Goal: Information Seeking & Learning: Learn about a topic

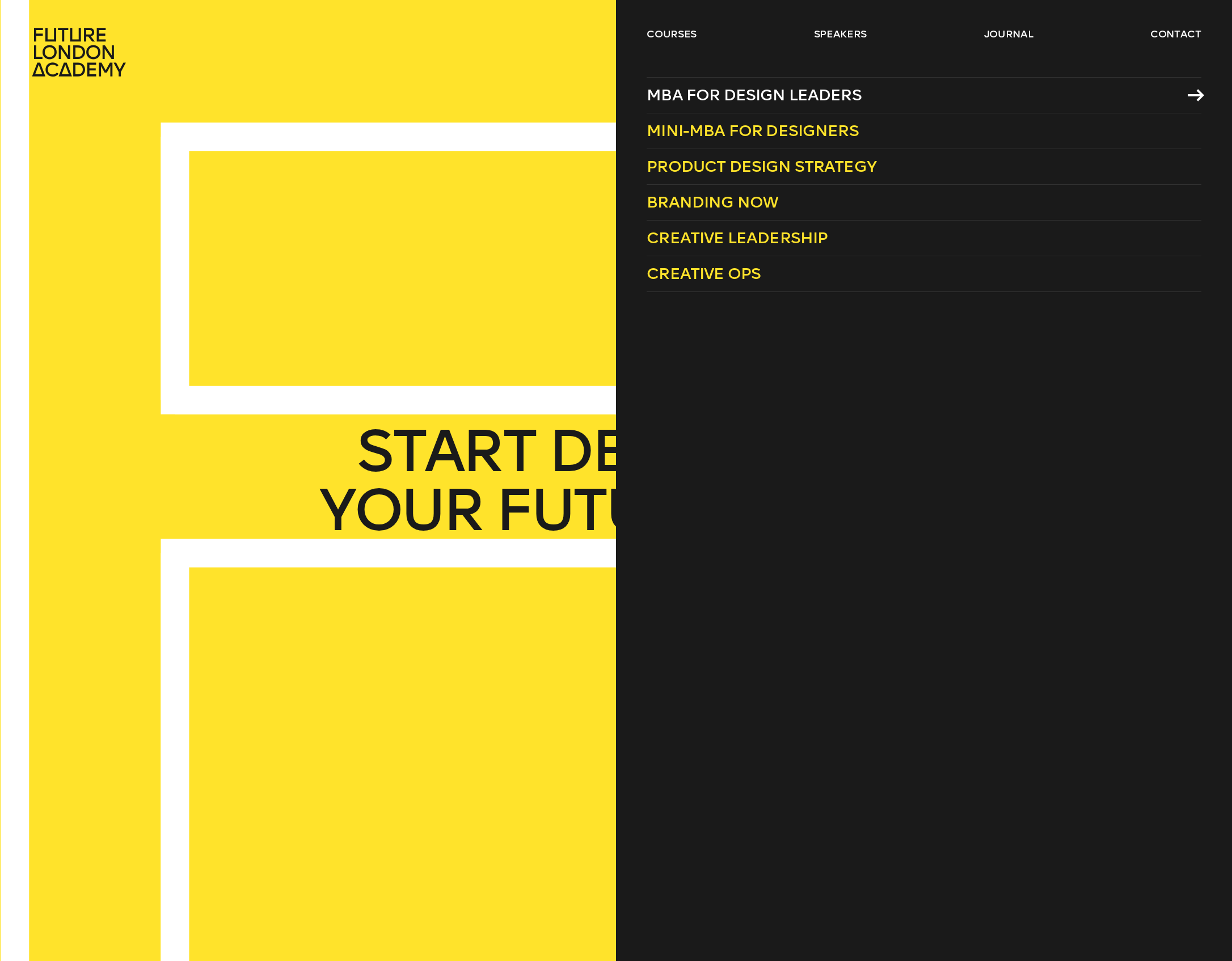
click at [696, 91] on span "MBA for Design Leaders" at bounding box center [754, 95] width 215 height 19
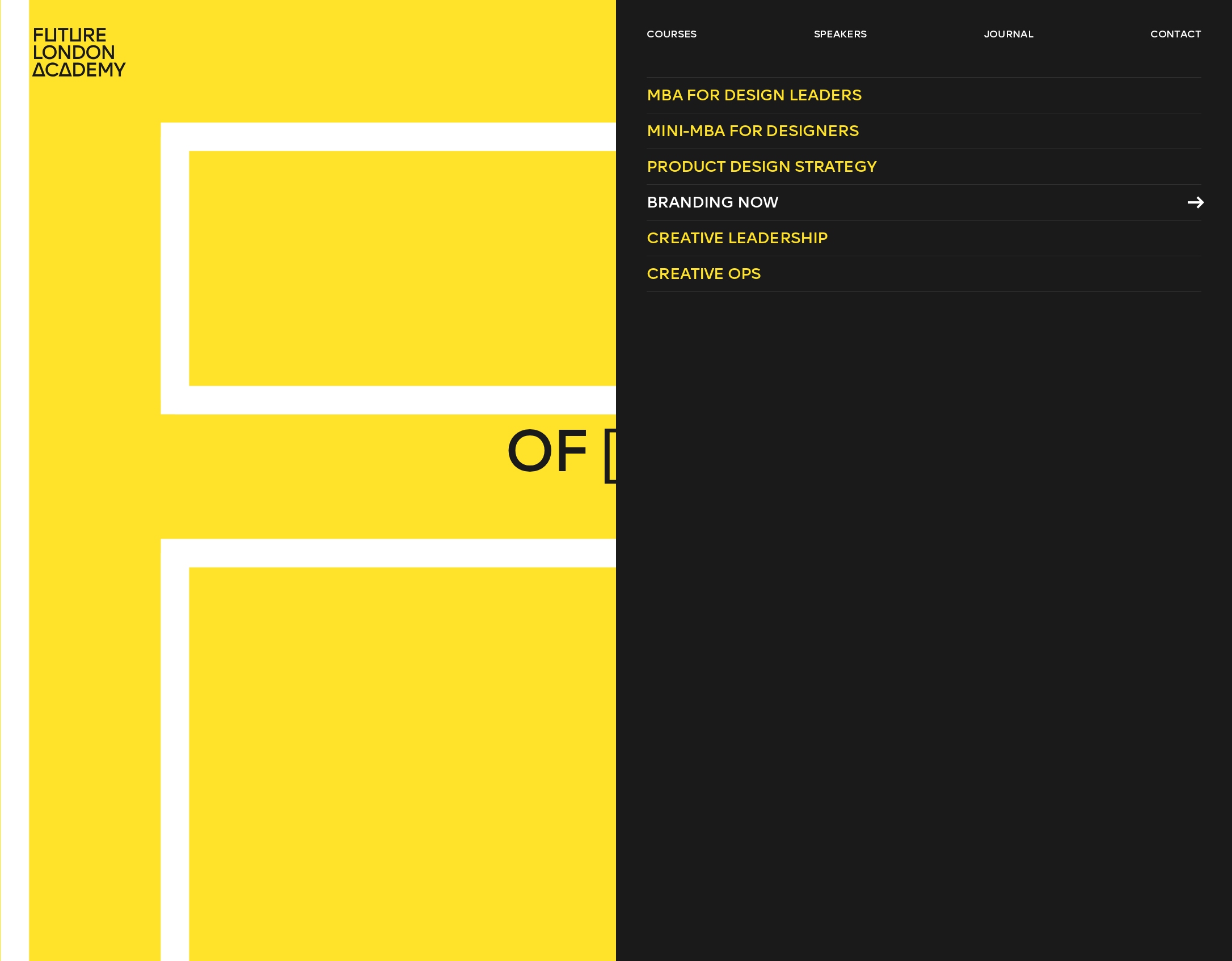
click at [709, 199] on span "Branding Now" at bounding box center [712, 202] width 131 height 19
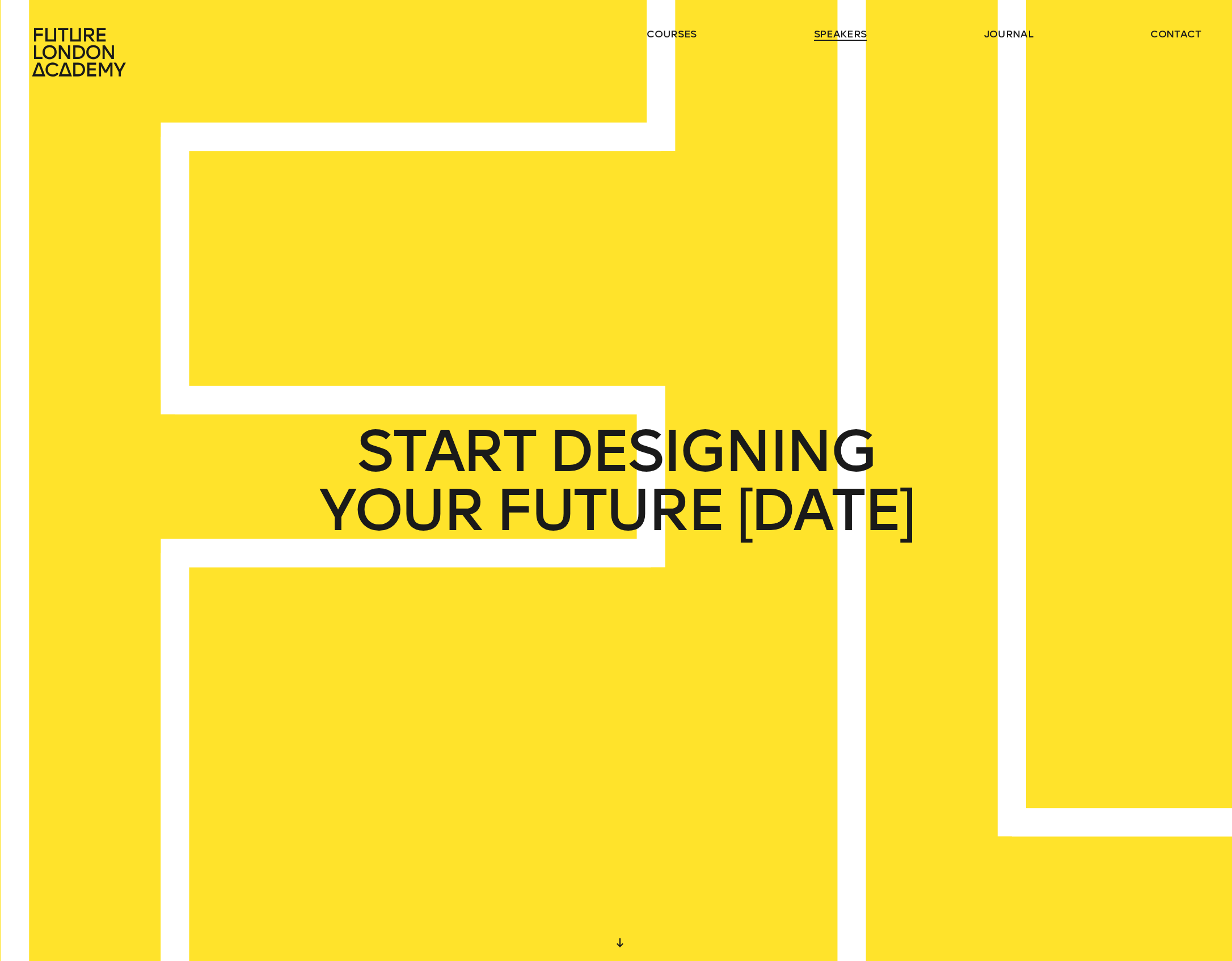
click at [835, 34] on link "speakers" at bounding box center [840, 34] width 53 height 14
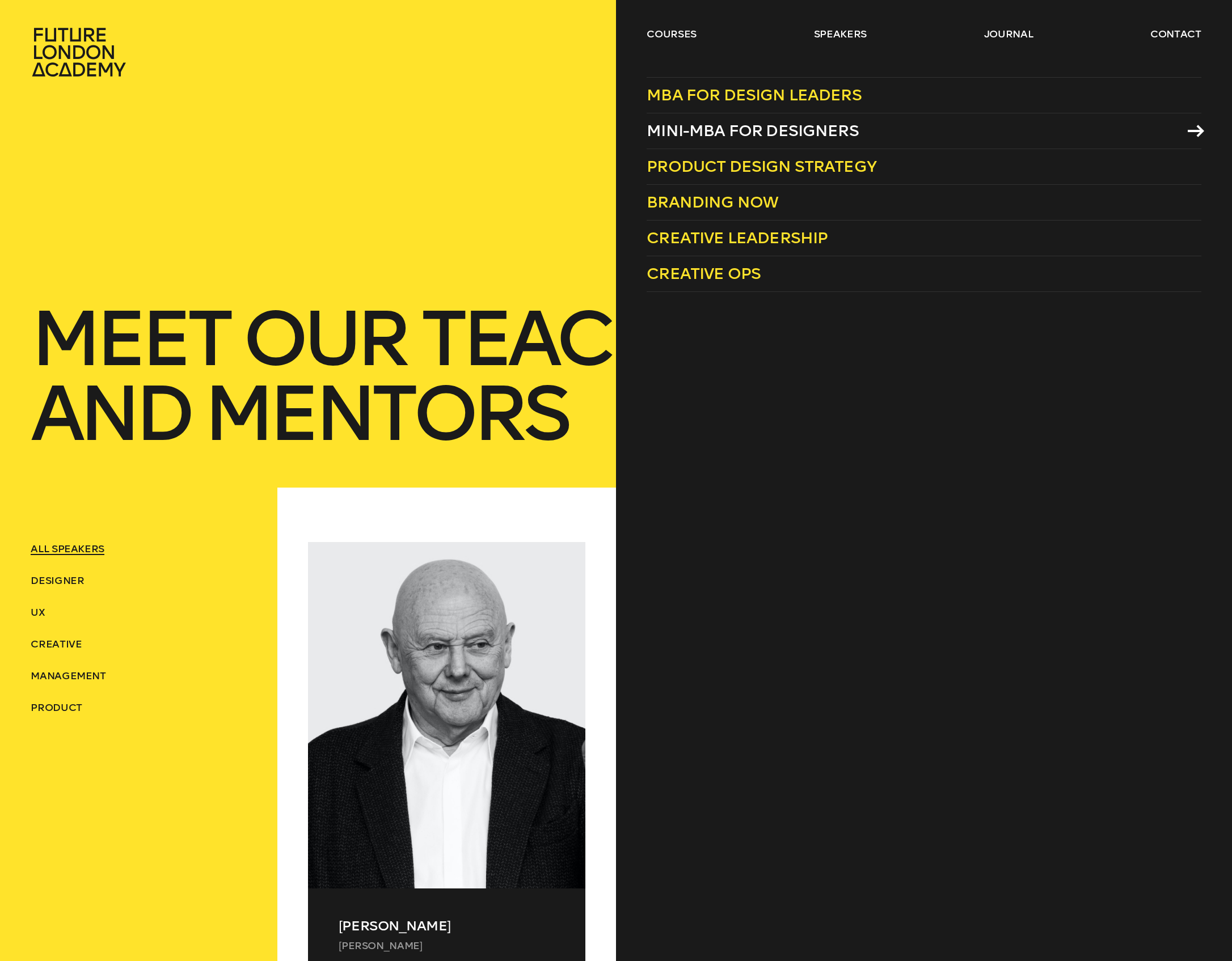
click at [750, 120] on link "Mini-MBA for Designers" at bounding box center [924, 130] width 554 height 35
click at [737, 101] on span "MBA for Design Leaders" at bounding box center [754, 95] width 215 height 19
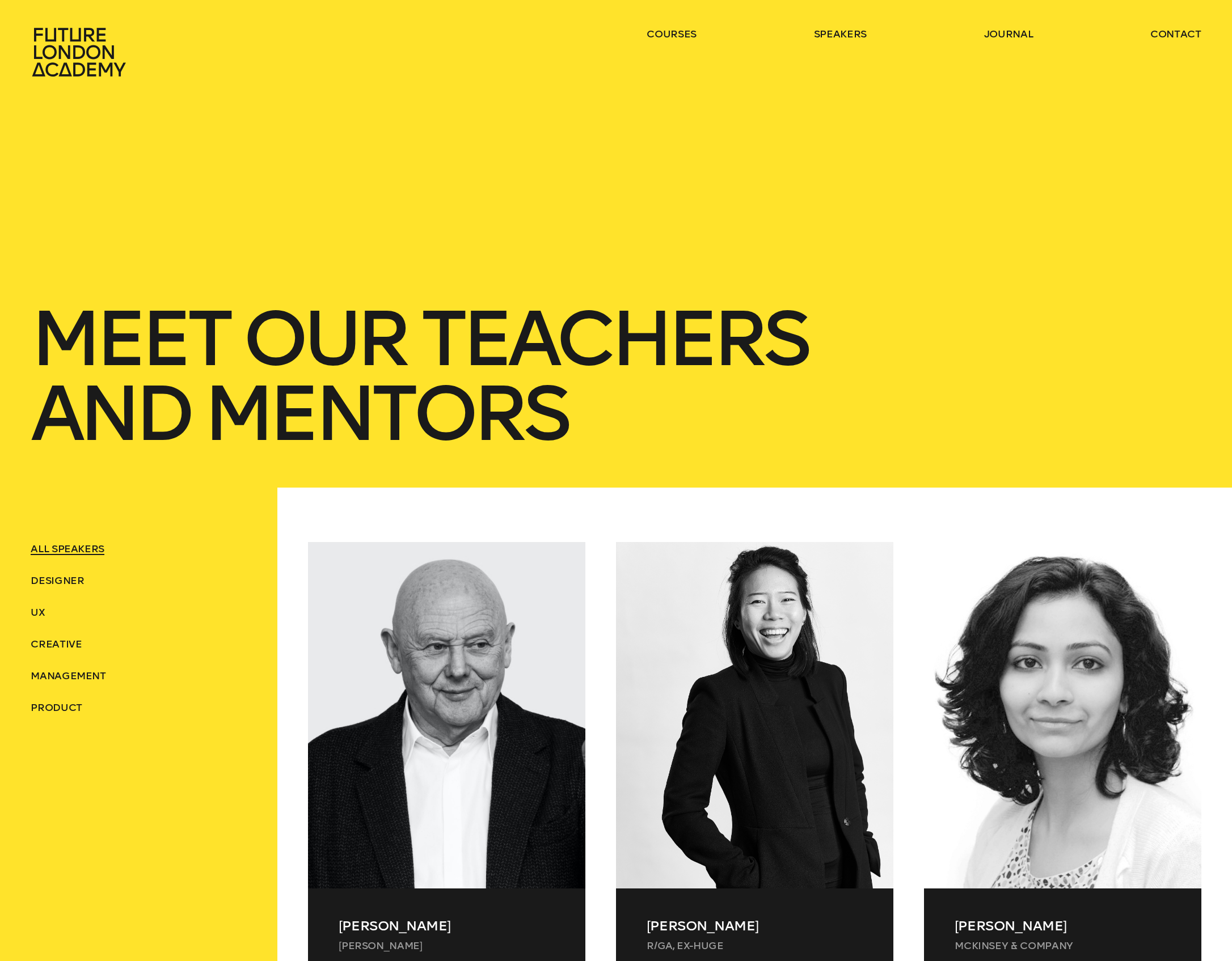
click at [648, 336] on h1 "Meet Our teachers and mentors" at bounding box center [616, 376] width 1170 height 149
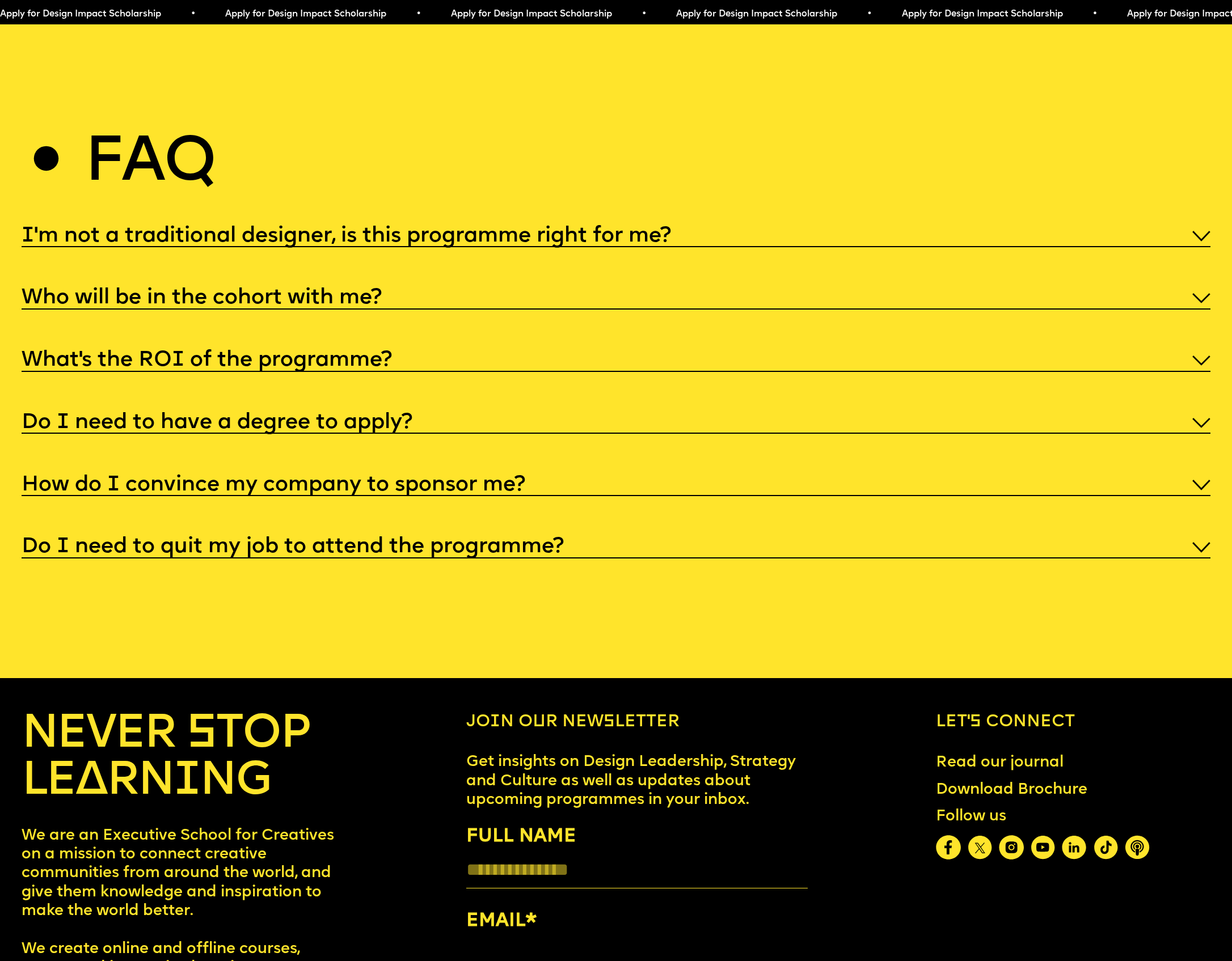
scroll to position [6283, 0]
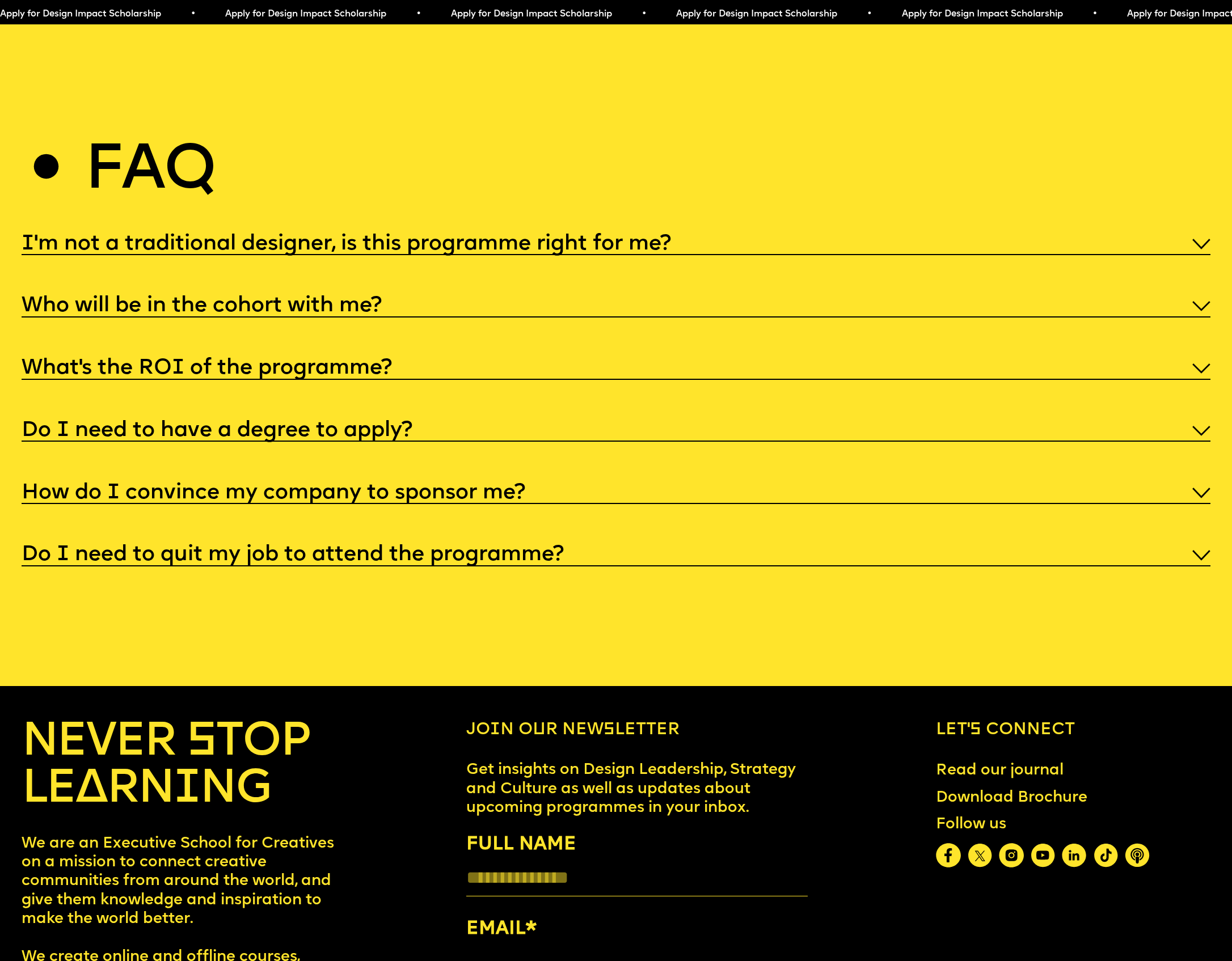
click at [332, 239] on h5 "I'm not a traditional designer, is this programme right for me?" at bounding box center [346, 245] width 650 height 12
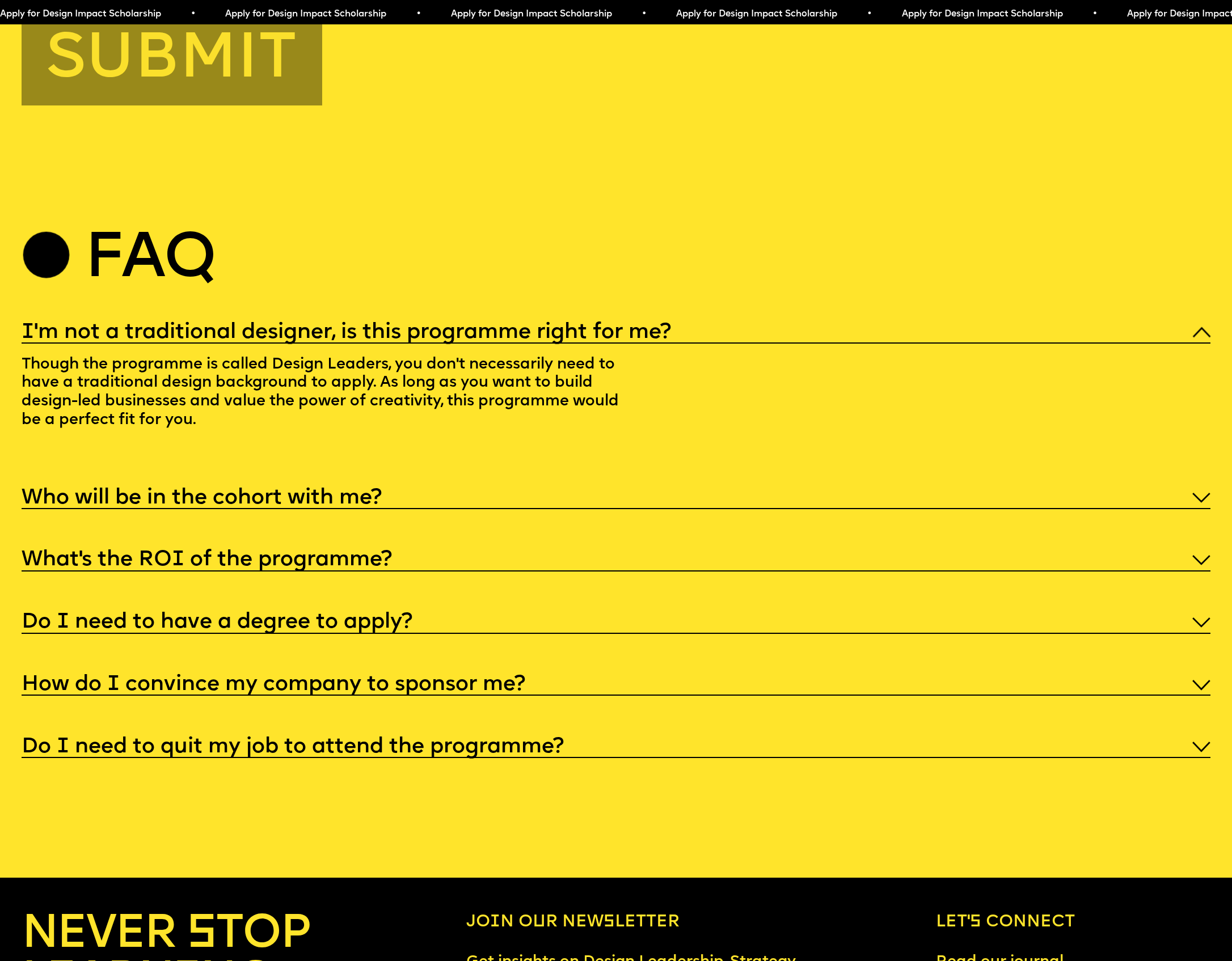
scroll to position [6301, 0]
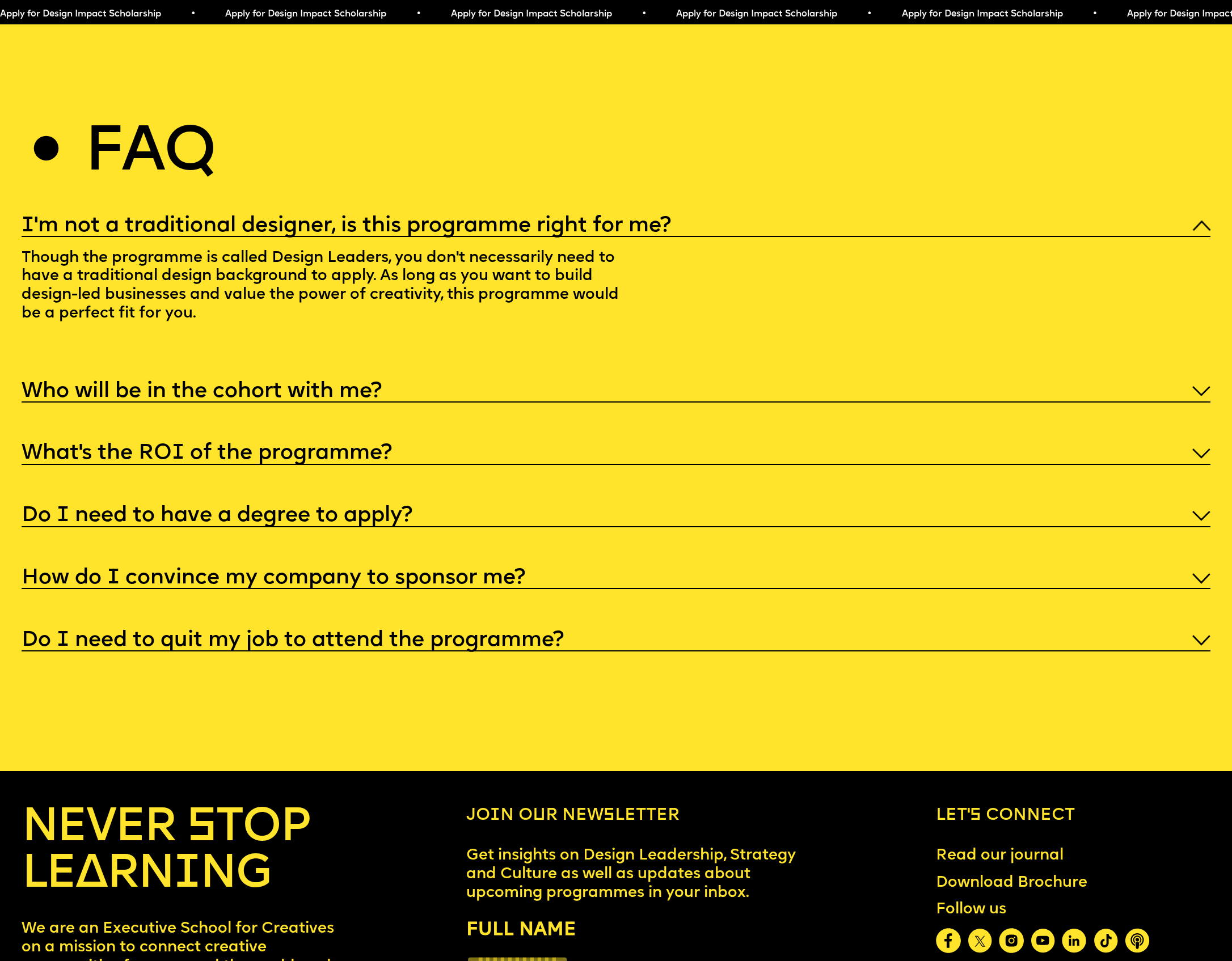
click at [207, 386] on h5 "Who will be in the cohort with me?" at bounding box center [202, 391] width 361 height 12
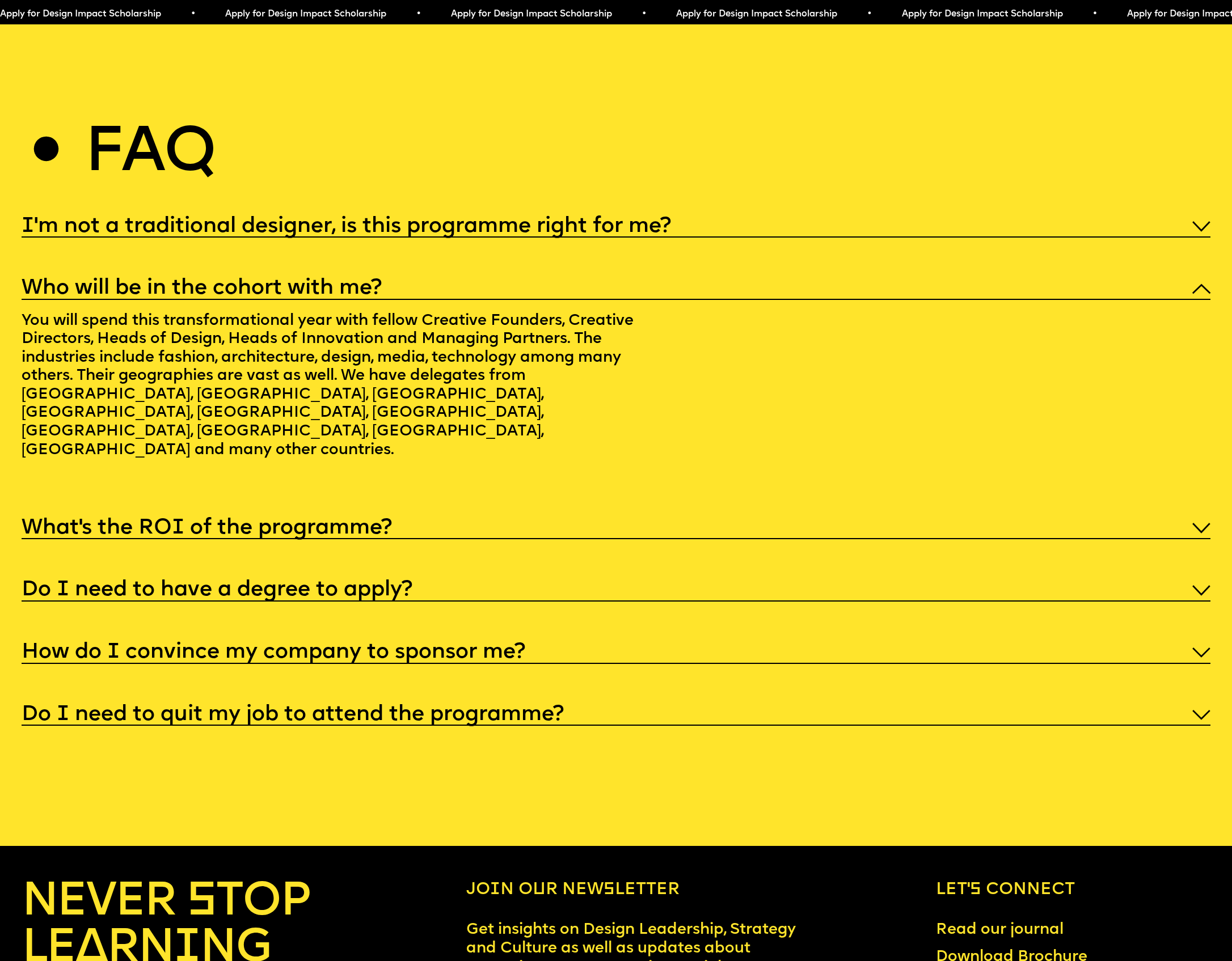
scroll to position [6398, 0]
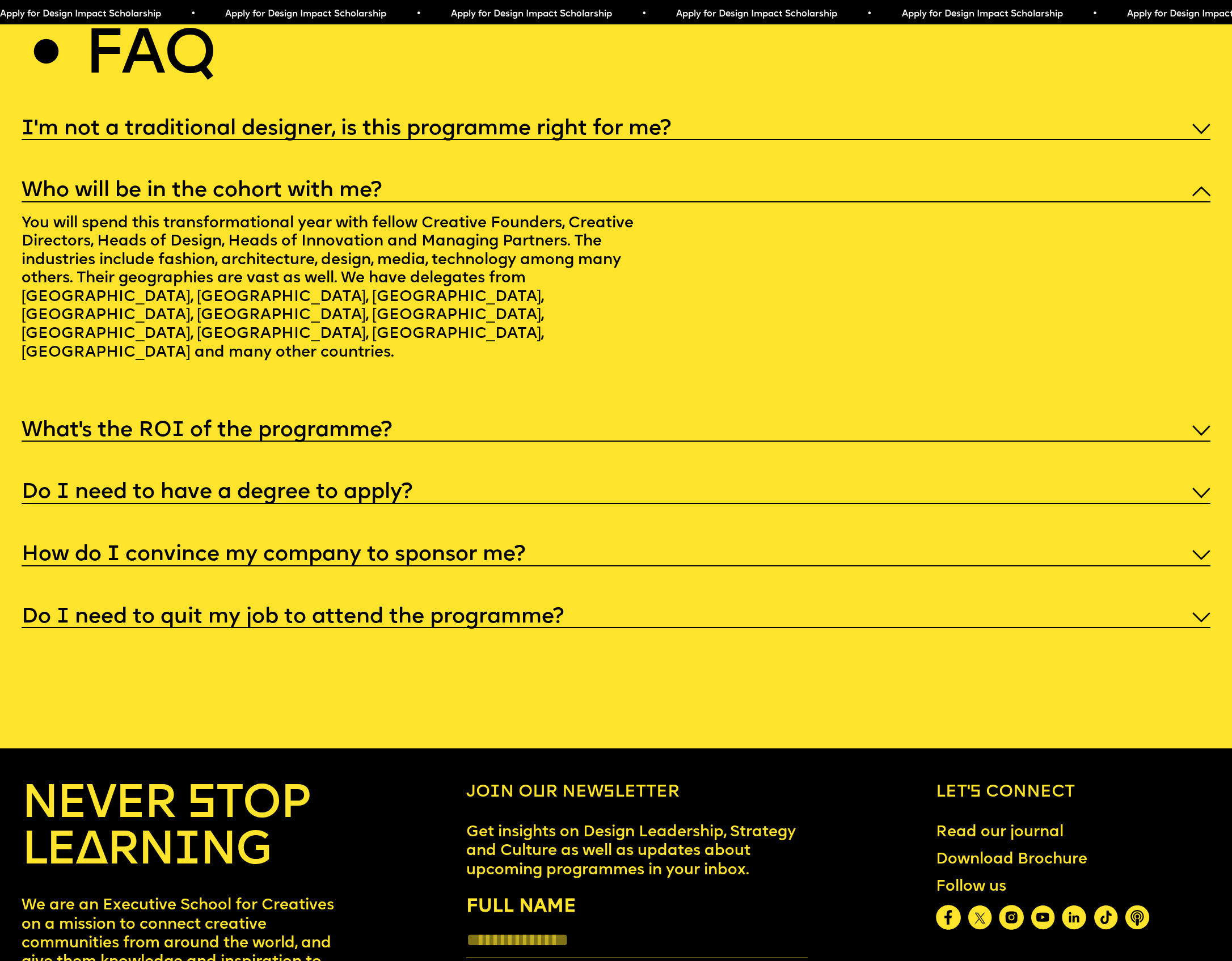
click at [199, 426] on h5 "What’s the ROI of the programme?" at bounding box center [207, 431] width 371 height 12
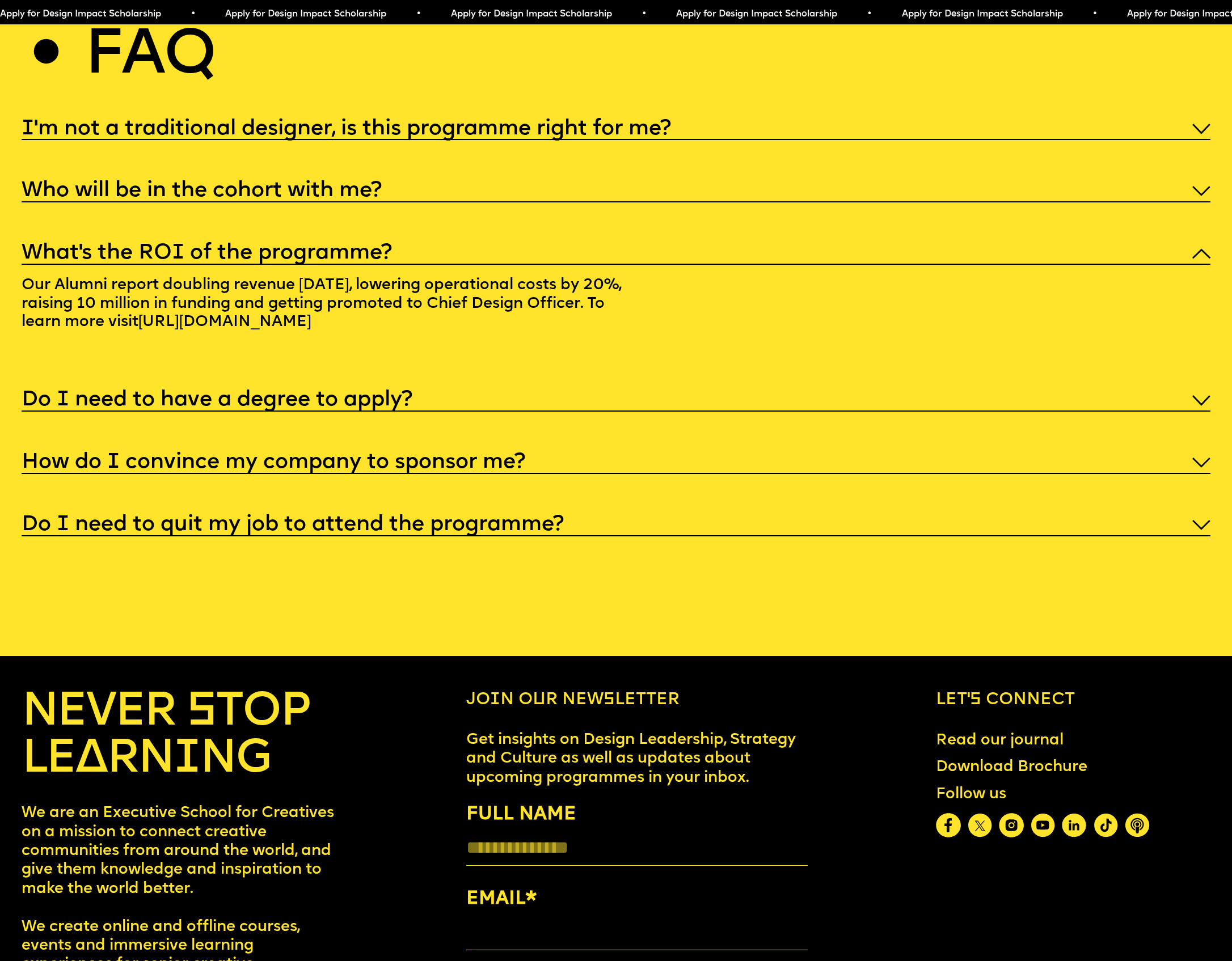
click at [199, 395] on h5 "Do I need to have a degree to apply?" at bounding box center [217, 400] width 390 height 12
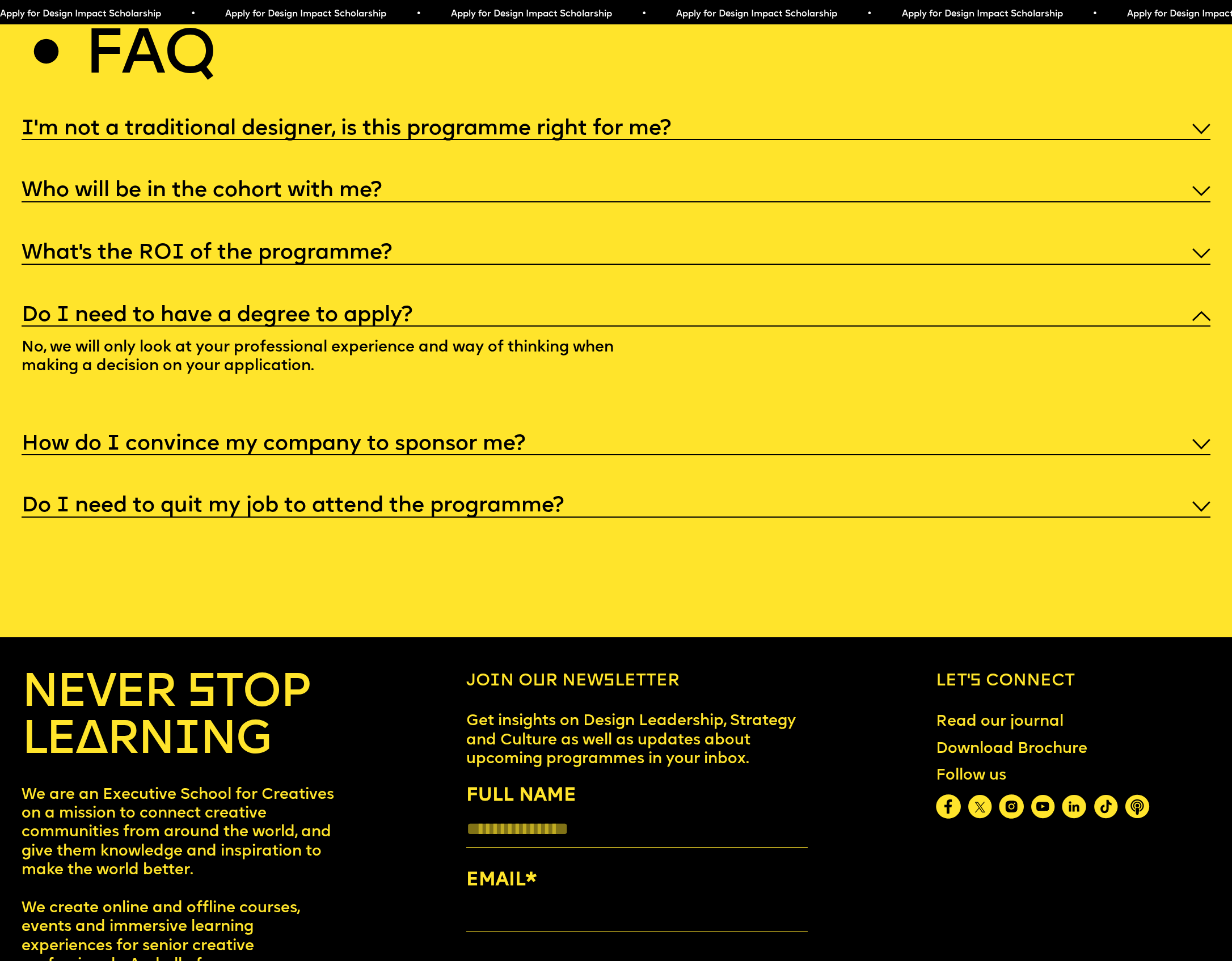
click at [193, 377] on div "I'm not a traditional designer, is this programme right for me? Though the prog…" at bounding box center [616, 315] width 1189 height 403
click at [175, 381] on div "I'm not a traditional designer, is this programme right for me? Though the prog…" at bounding box center [616, 315] width 1189 height 403
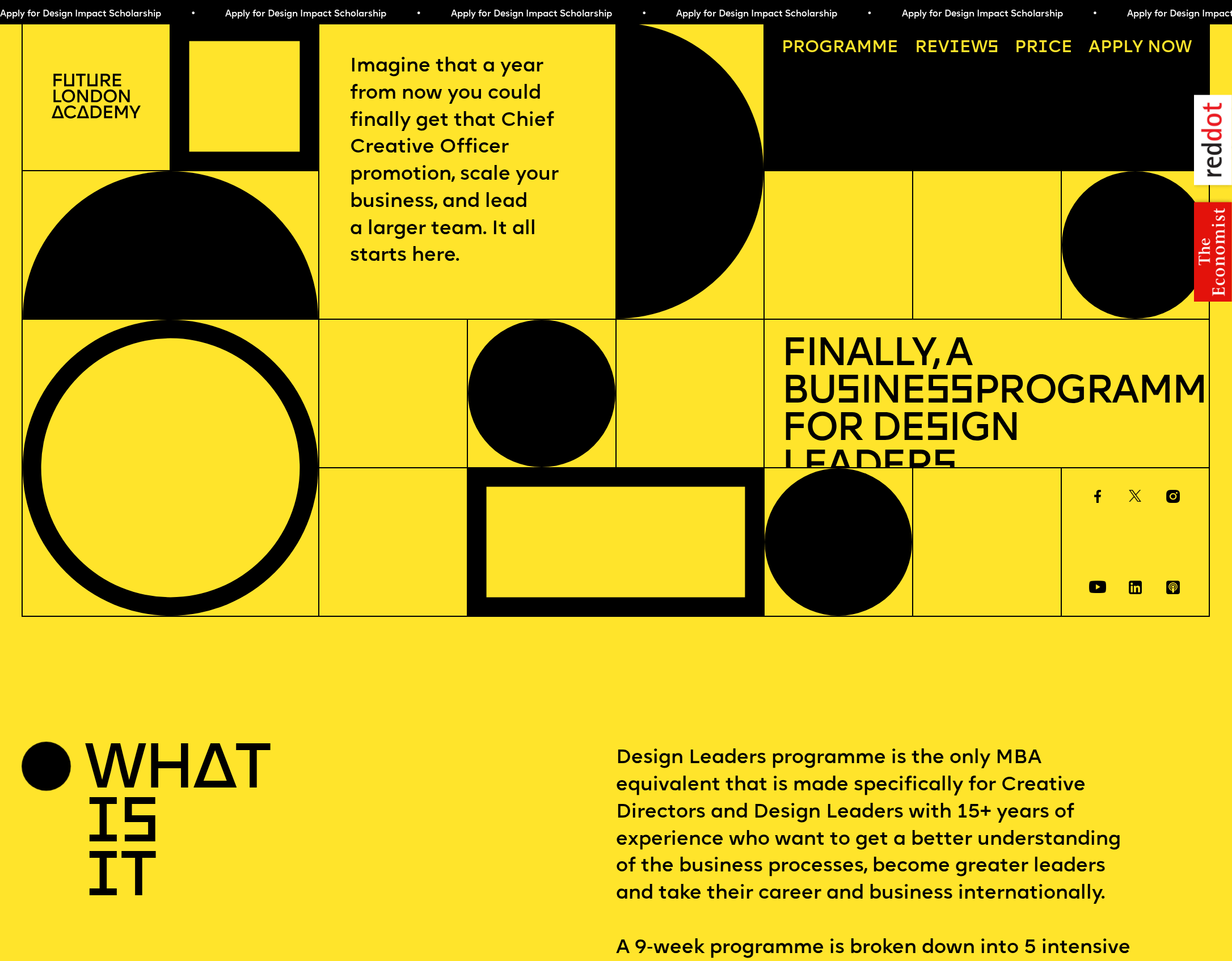
scroll to position [0, 0]
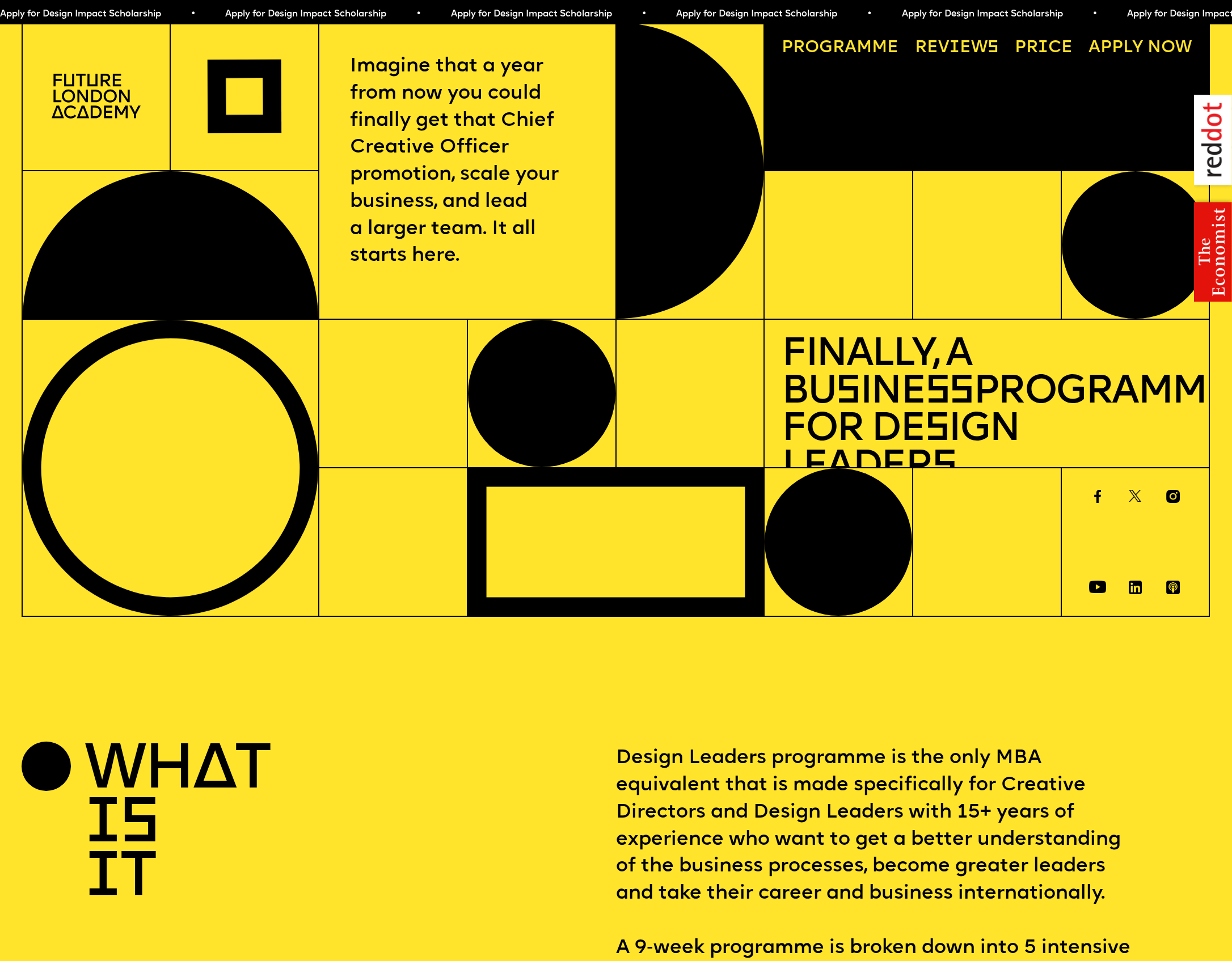
click at [798, 42] on link "Progr a mme" at bounding box center [840, 48] width 134 height 34
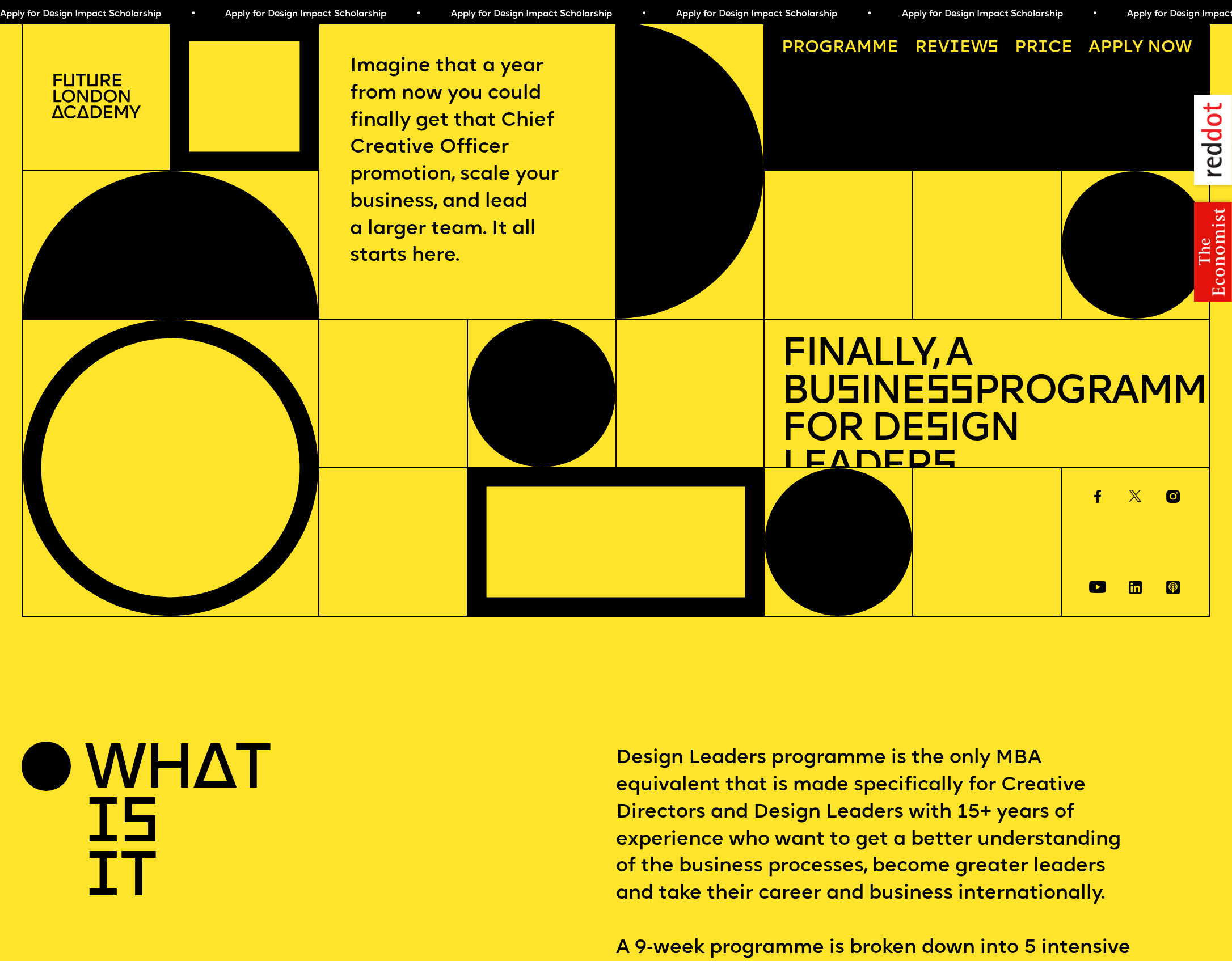
click at [105, 93] on img at bounding box center [96, 95] width 89 height 44
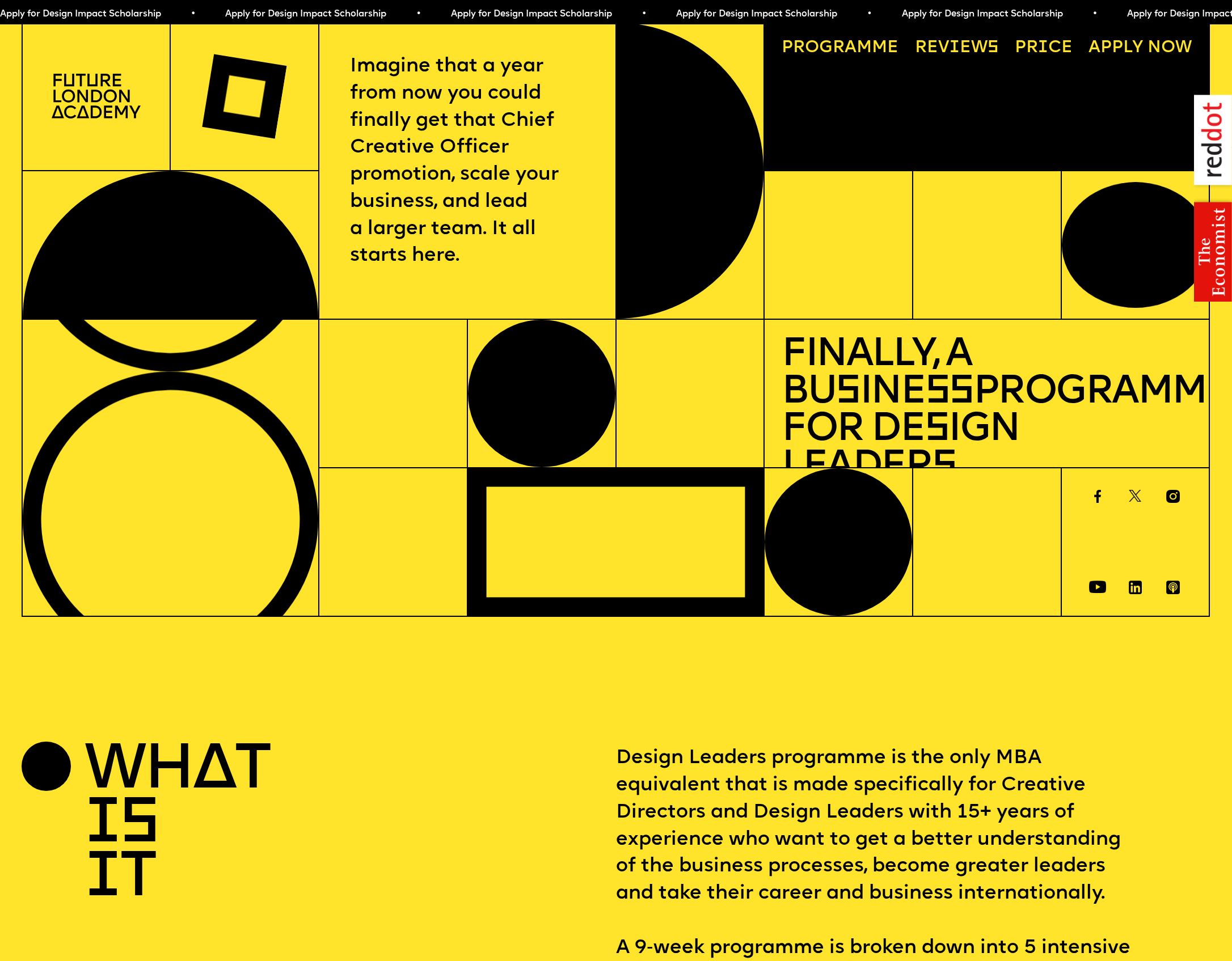
click at [116, 91] on img at bounding box center [96, 95] width 89 height 44
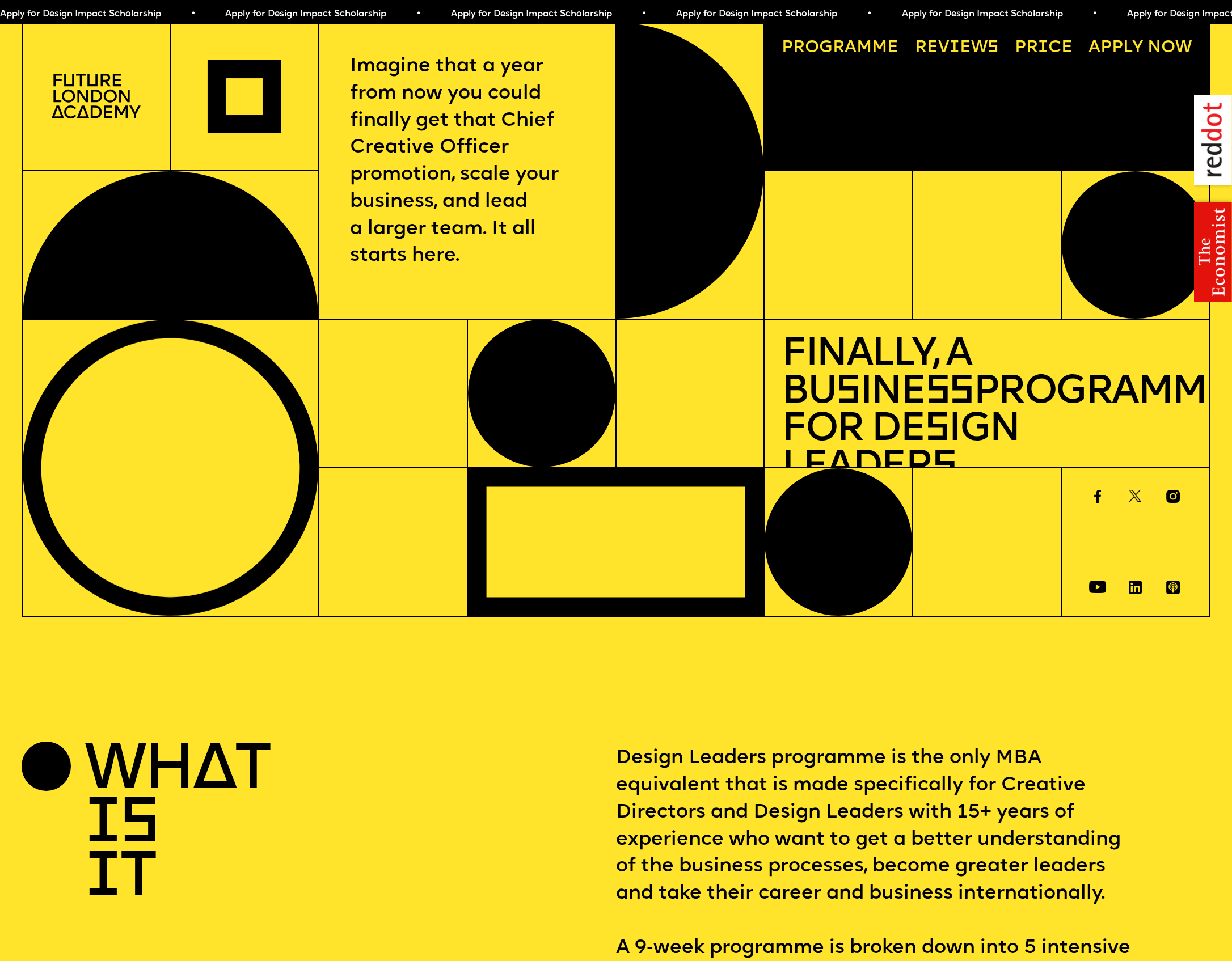
click at [115, 100] on img at bounding box center [96, 95] width 89 height 44
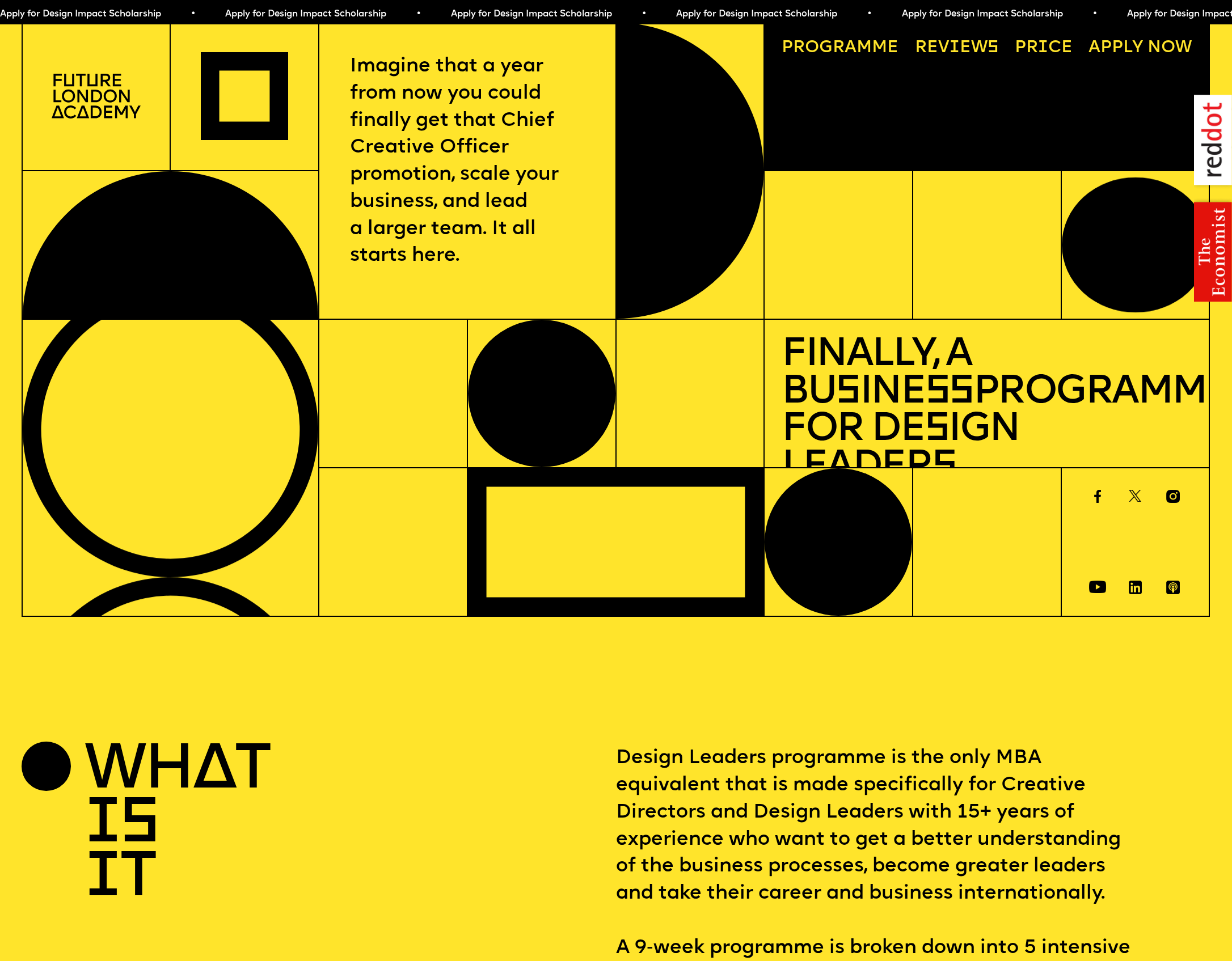
click at [800, 43] on link "Progr a mme" at bounding box center [840, 48] width 134 height 34
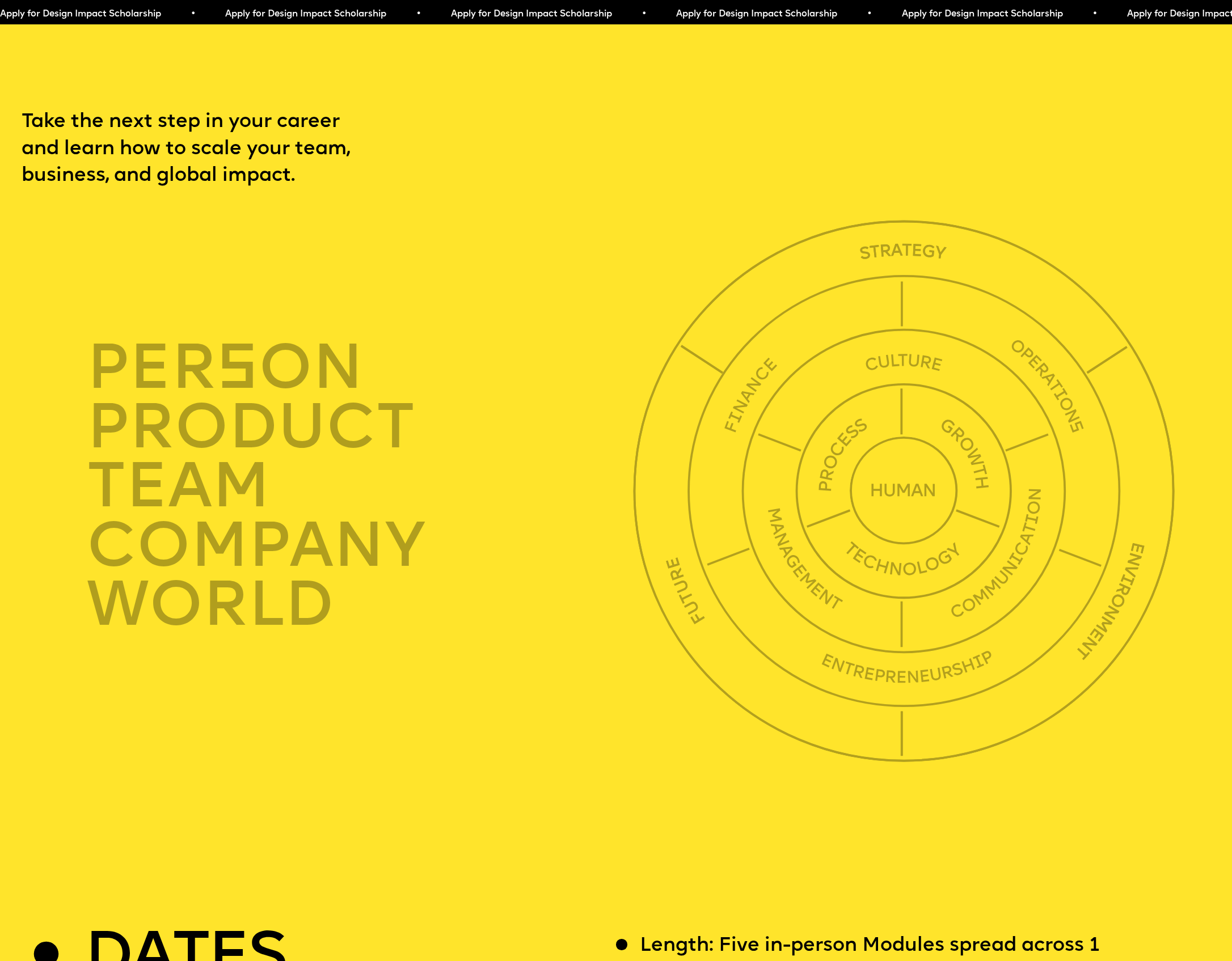
scroll to position [4198, 0]
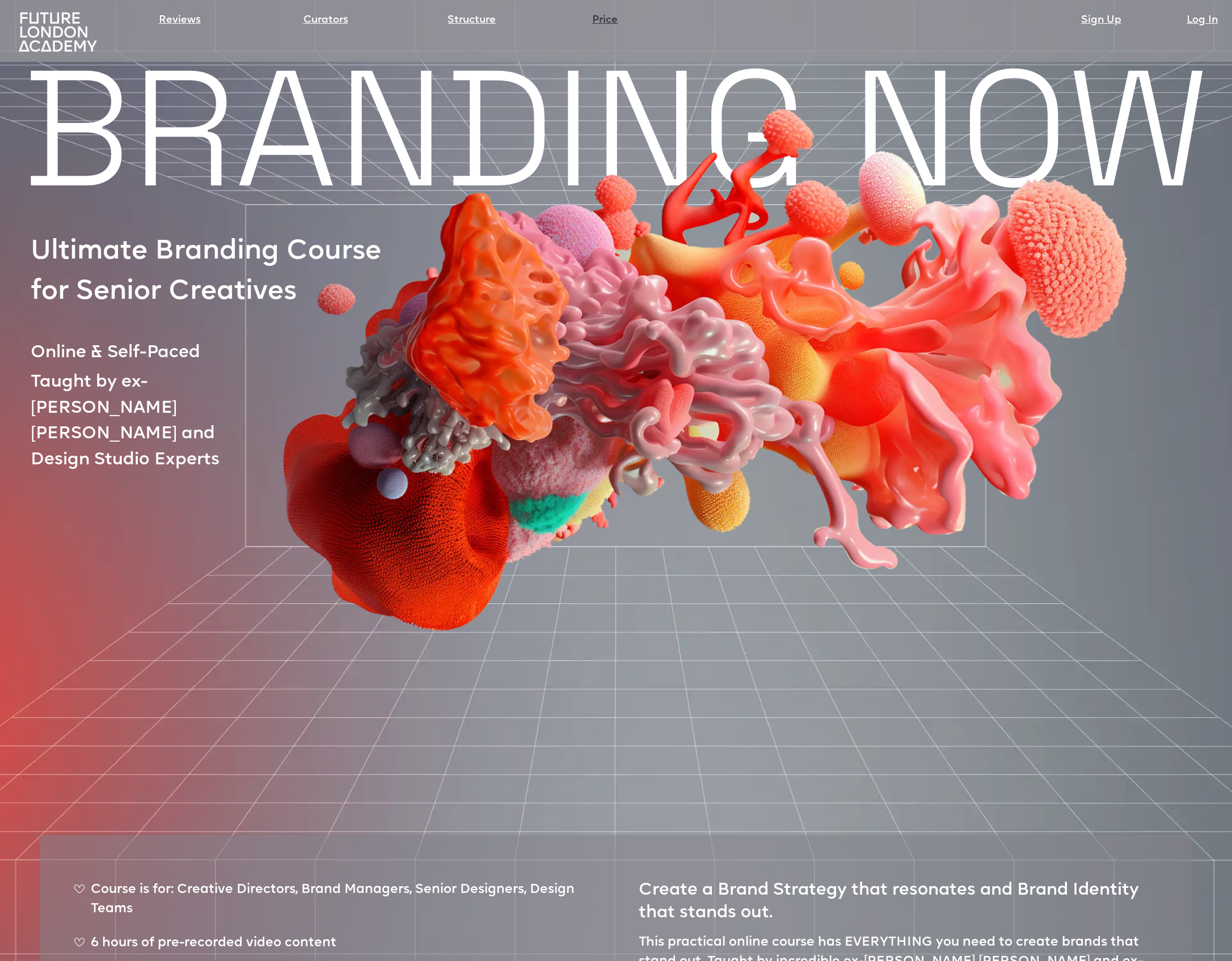
click at [602, 17] on link "Price" at bounding box center [605, 21] width 25 height 16
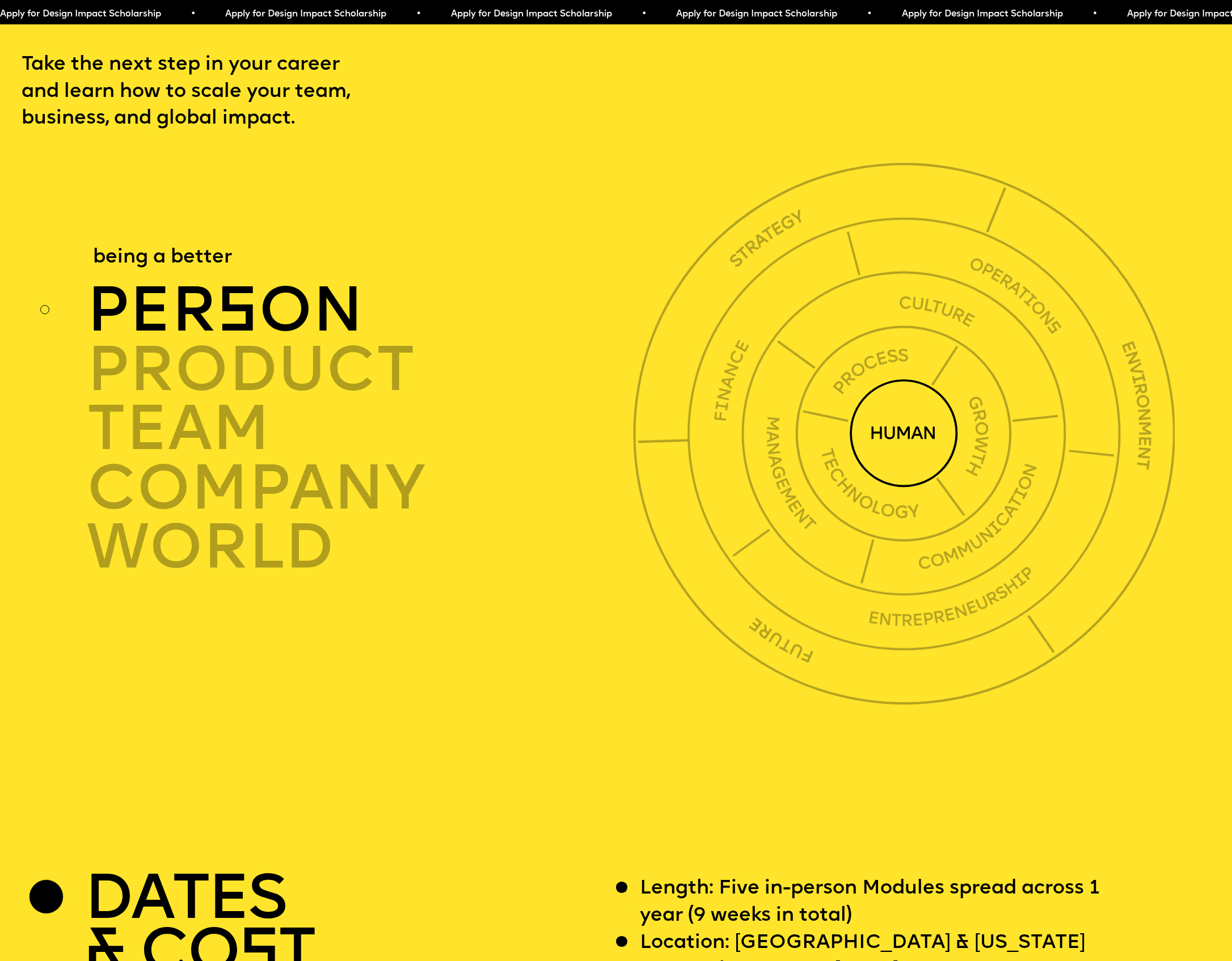
scroll to position [4515, 0]
